Goal: Transaction & Acquisition: Purchase product/service

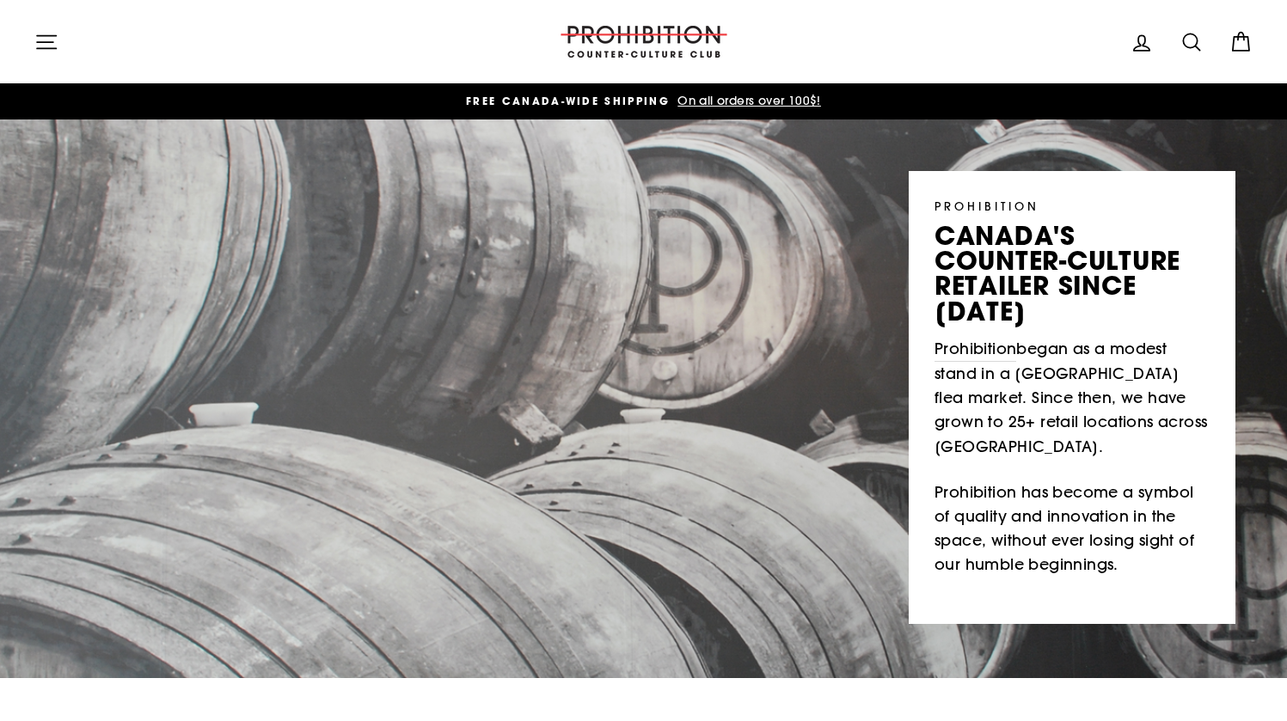
click at [30, 41] on button "Site navigation" at bounding box center [46, 41] width 45 height 37
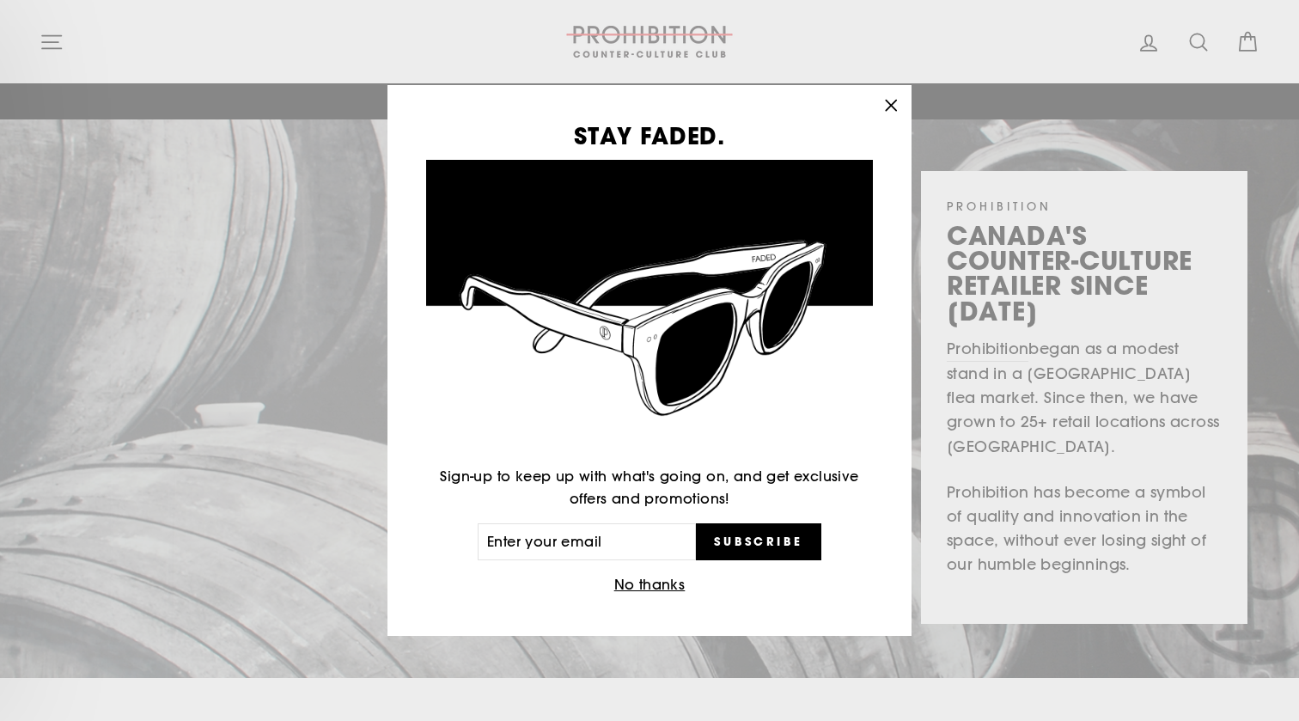
click at [54, 50] on div "STAY FADED. Sign-up to keep up with what's going on, and get exclusive offers a…" at bounding box center [649, 360] width 1299 height 721
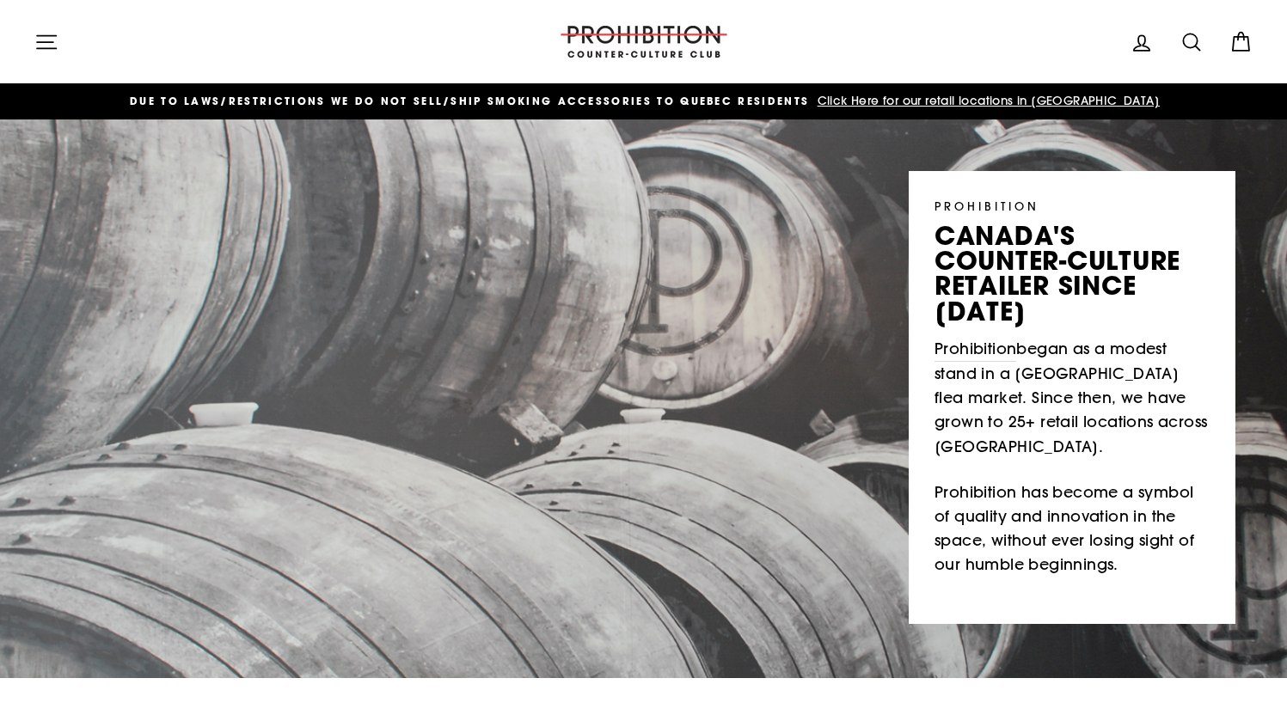
click at [52, 42] on icon "button" at bounding box center [46, 42] width 24 height 24
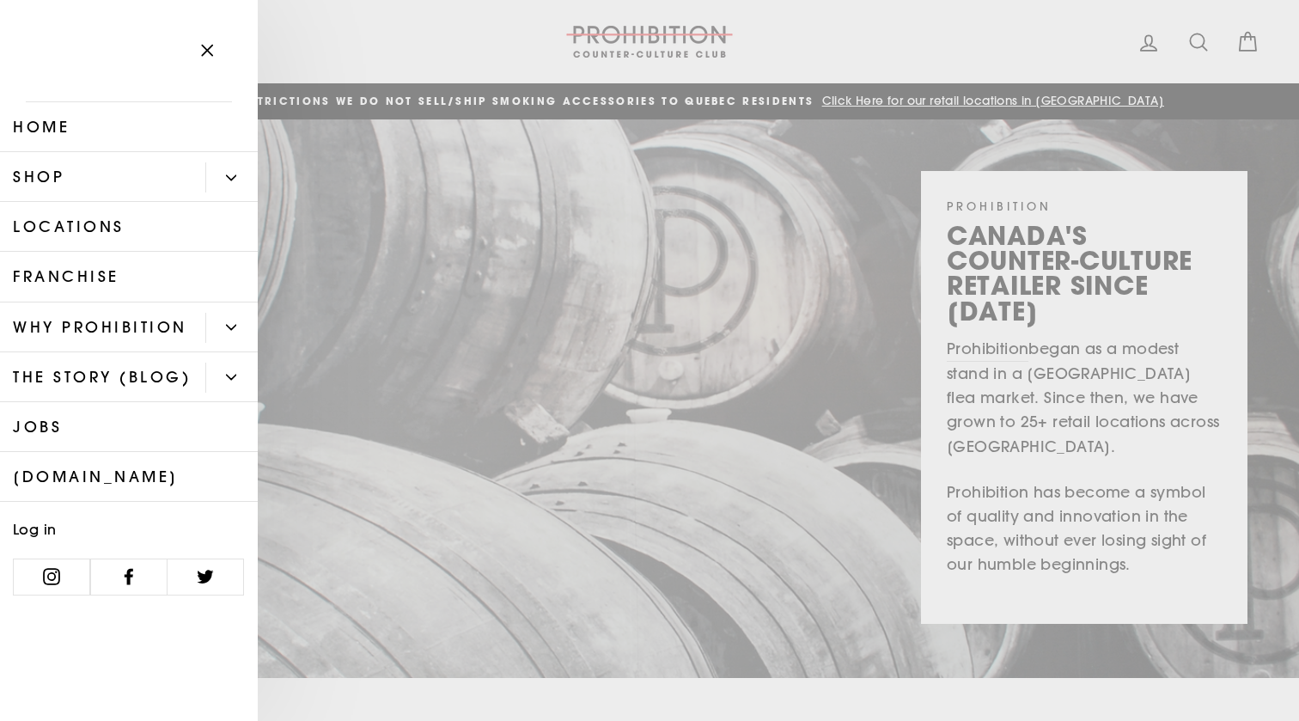
click at [127, 189] on link "Shop" at bounding box center [102, 177] width 205 height 50
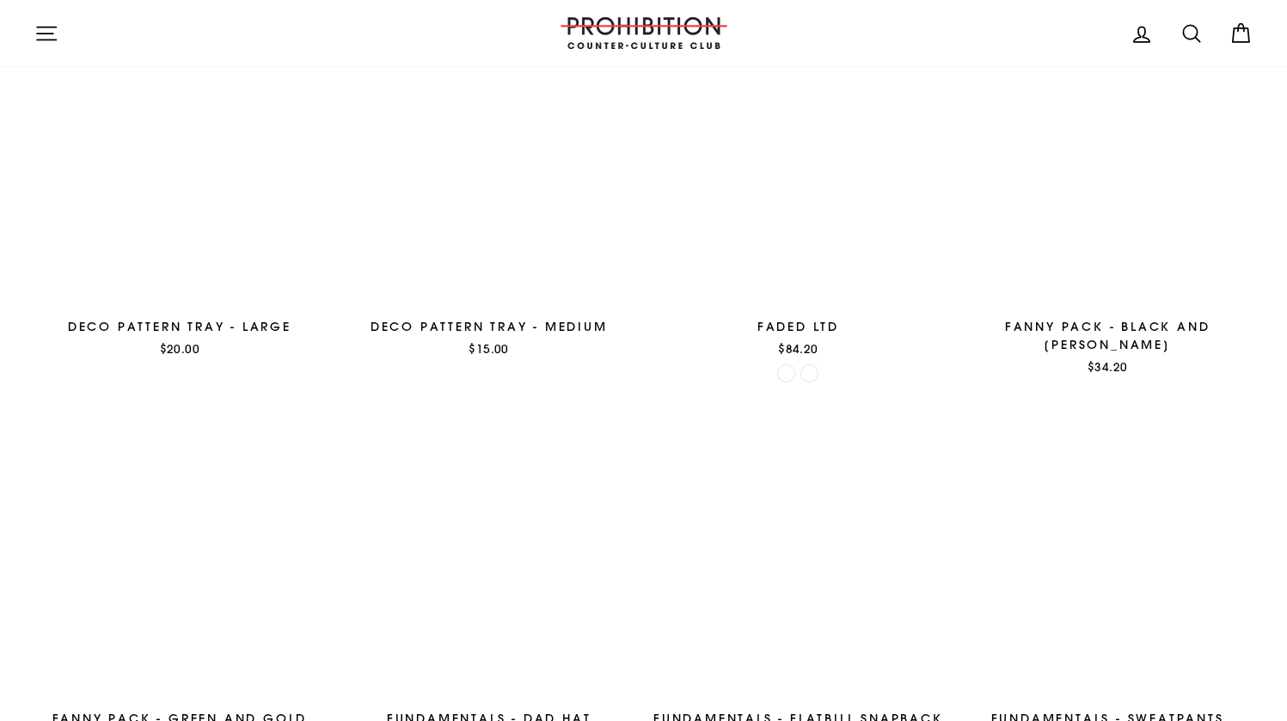
scroll to position [2696, 0]
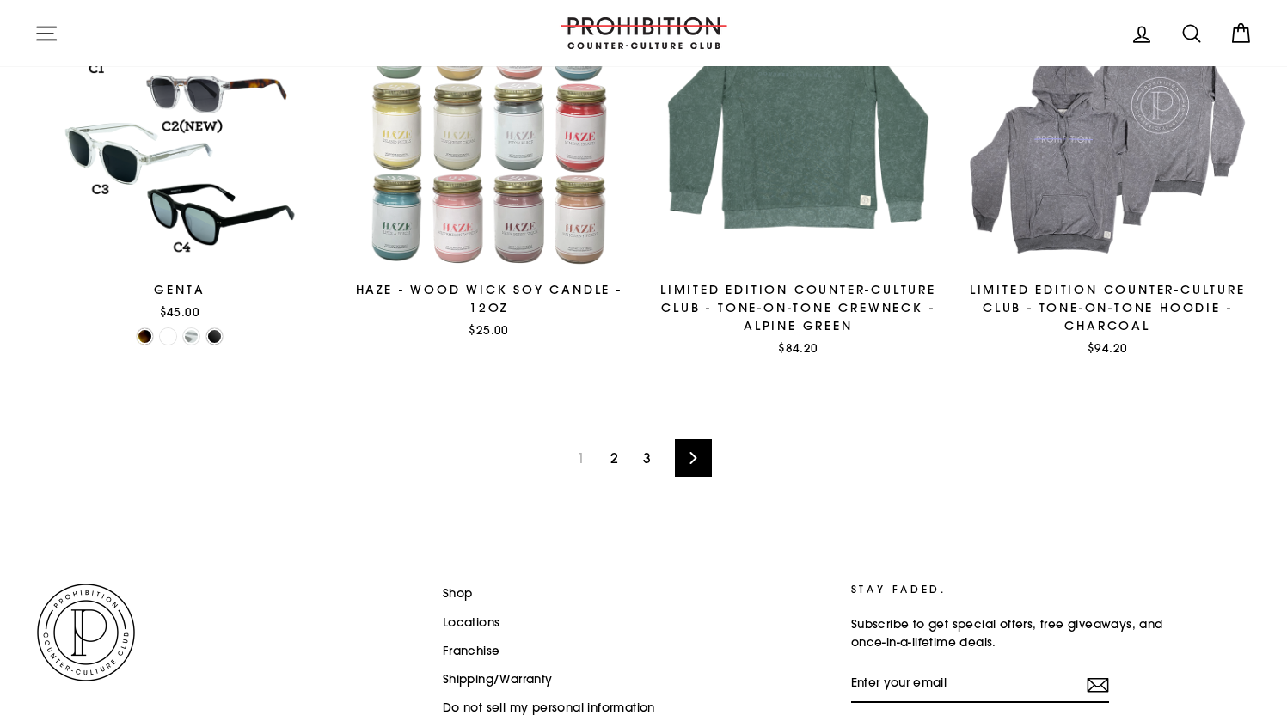
click at [694, 456] on icon at bounding box center [693, 458] width 7 height 12
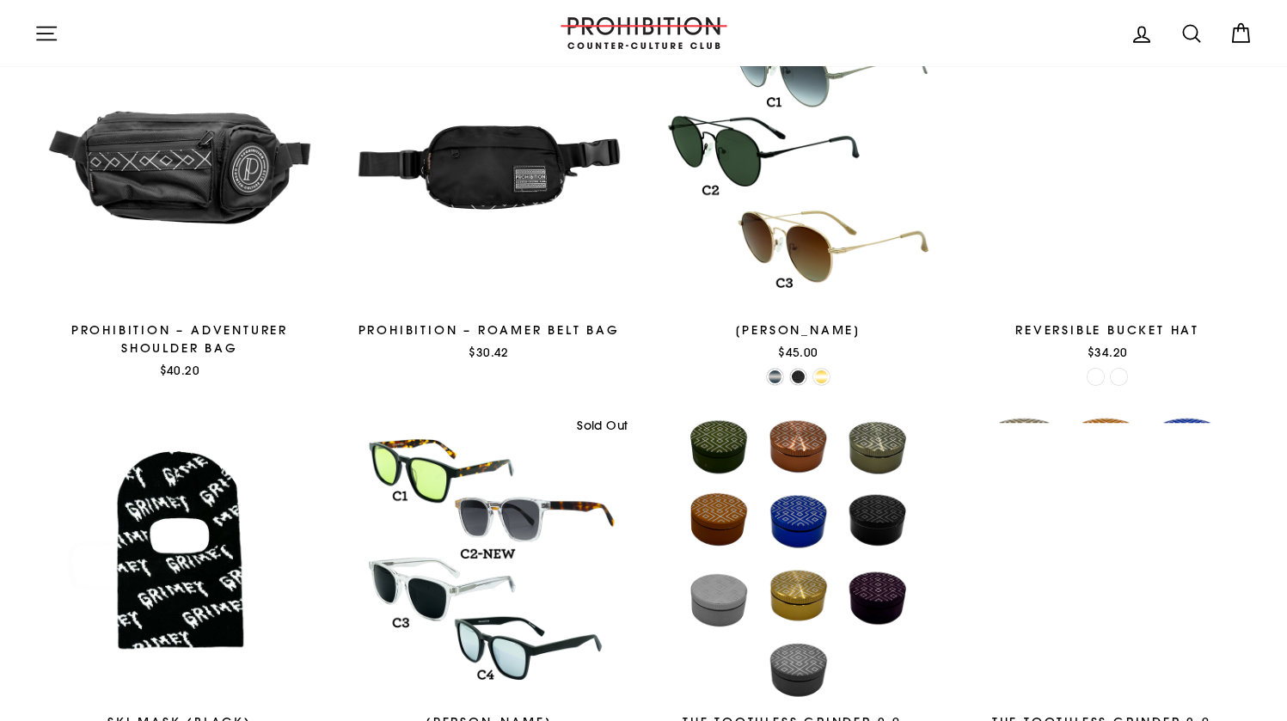
scroll to position [2675, 0]
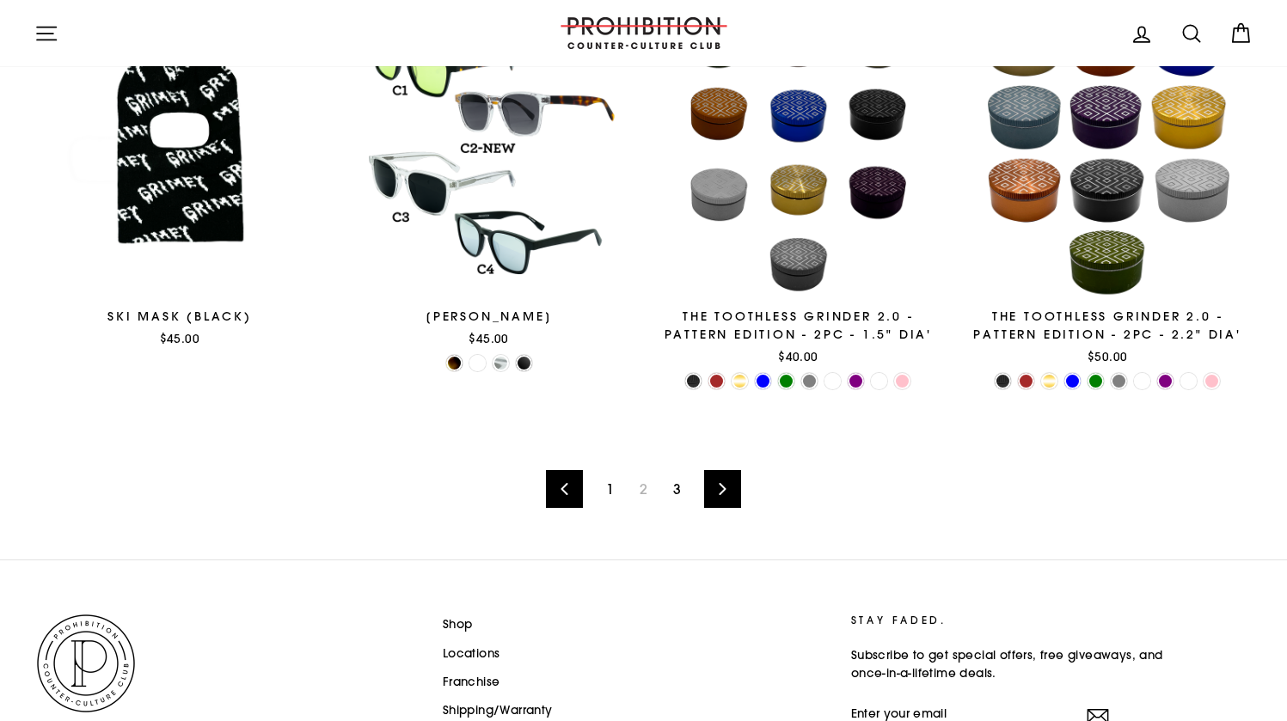
click at [721, 498] on link "Next" at bounding box center [722, 489] width 37 height 38
